Goal: Find specific page/section: Find specific page/section

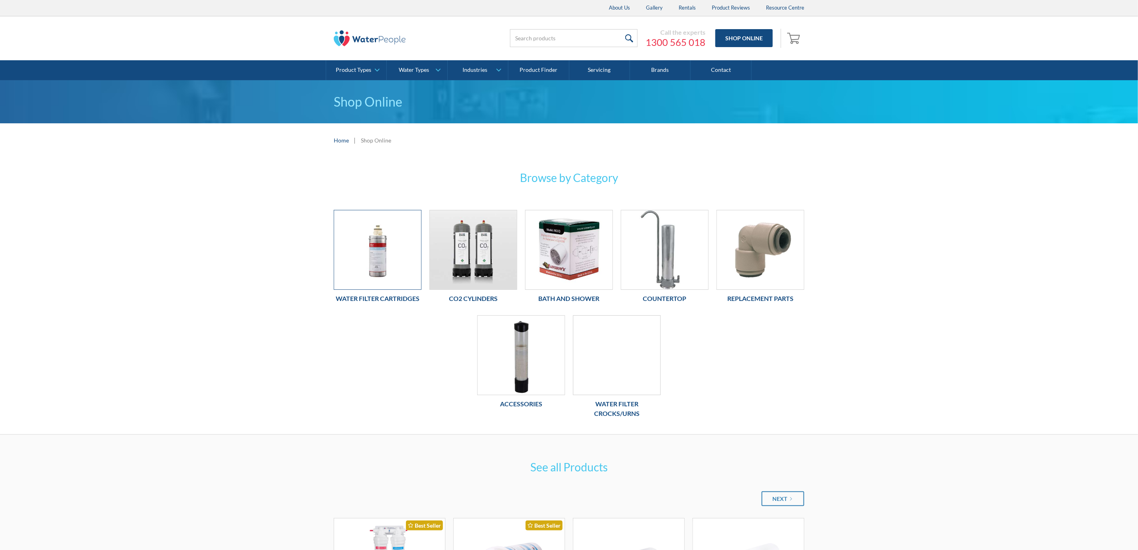
click at [401, 264] on img at bounding box center [377, 249] width 87 height 79
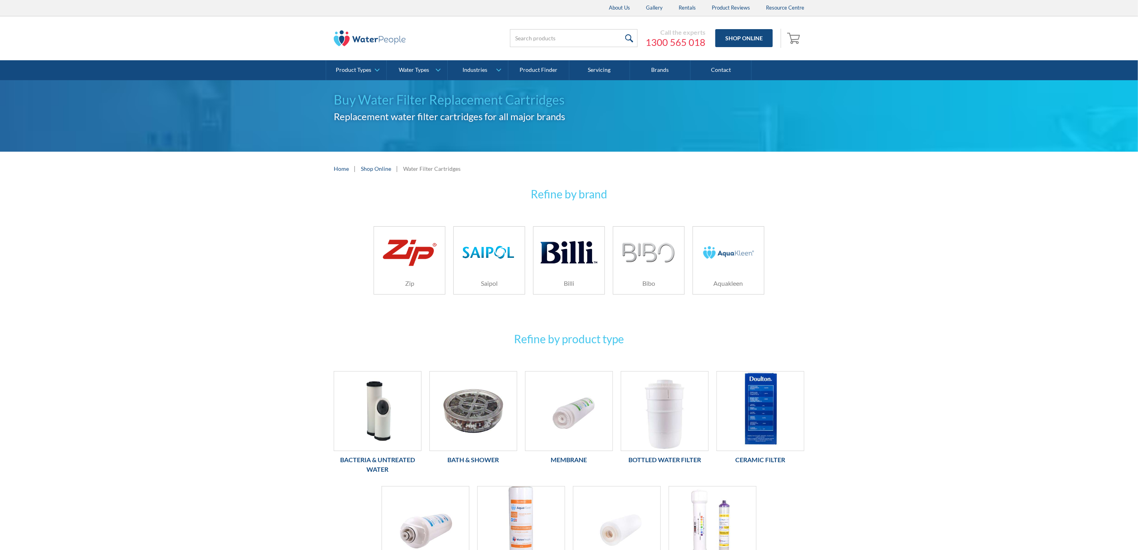
click at [566, 282] on h6 "Billi" at bounding box center [569, 283] width 71 height 10
